Goal: Task Accomplishment & Management: Manage account settings

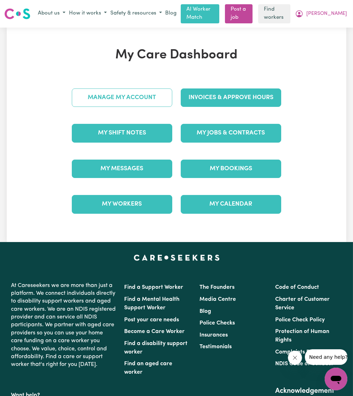
click at [149, 94] on link "Manage My Account" at bounding box center [122, 98] width 101 height 18
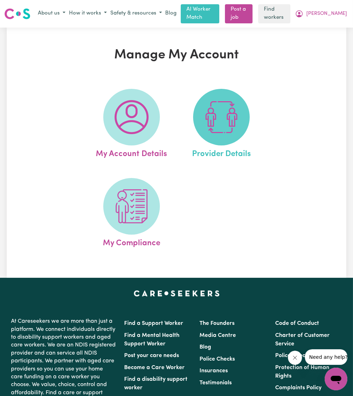
click at [207, 122] on img at bounding box center [222, 117] width 34 height 34
select select "NDIS_FUNDING_PLAN_MANAGED"
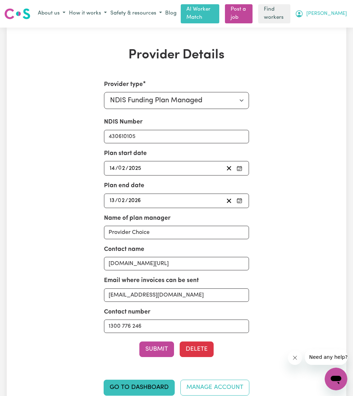
click at [336, 15] on span "[PERSON_NAME]" at bounding box center [327, 14] width 41 height 8
click at [314, 41] on link "Logout" at bounding box center [321, 40] width 56 height 13
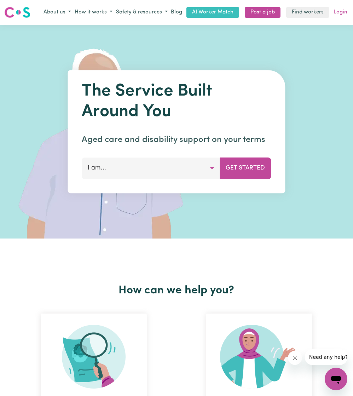
click at [342, 16] on link "Login" at bounding box center [340, 12] width 17 height 11
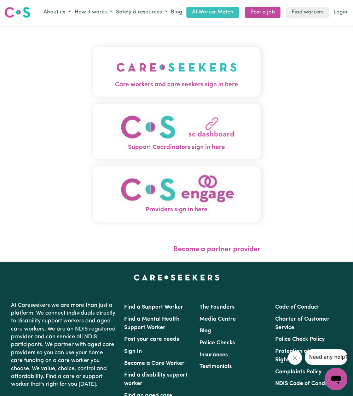
click at [176, 64] on img "Care workers and care seekers sign in here" at bounding box center [176, 67] width 121 height 26
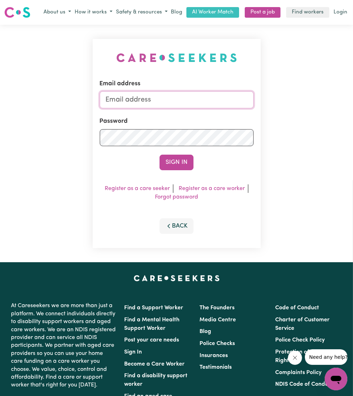
click at [135, 95] on input "Email address" at bounding box center [177, 99] width 154 height 17
drag, startPoint x: 143, startPoint y: 103, endPoint x: 266, endPoint y: 117, distance: 124.0
click at [266, 117] on div "Email address [EMAIL_ADDRESS][PERSON_NAME][DOMAIN_NAME] Password Sign In Regist…" at bounding box center [176, 144] width 353 height 238
type input "[EMAIL_ADDRESS][DOMAIN_NAME]"
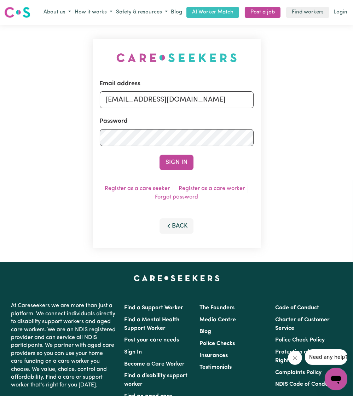
click at [160, 155] on button "Sign In" at bounding box center [177, 163] width 34 height 16
